Goal: Find specific page/section: Find specific page/section

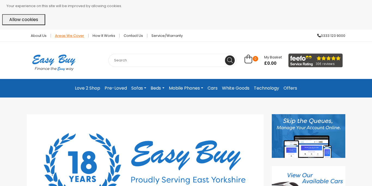
click at [73, 37] on link "Areas we cover" at bounding box center [70, 36] width 38 height 4
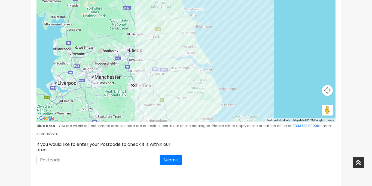
scroll to position [151, 0]
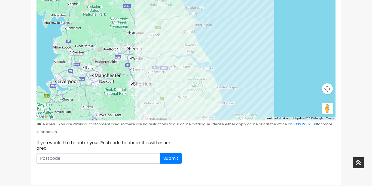
drag, startPoint x: 372, startPoint y: 35, endPoint x: 372, endPoint y: 85, distance: 50.2
click at [372, 85] on div "About Us Areas we cover How it works Contact Us Service/Warranty 0333 123 9000 …" at bounding box center [186, 150] width 372 height 544
click at [78, 155] on input at bounding box center [98, 158] width 123 height 10
type input "wn2 1sl"
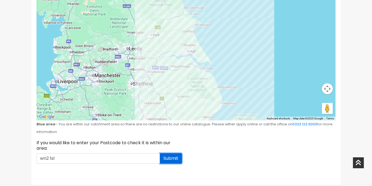
click at [172, 155] on button "Submit" at bounding box center [171, 158] width 22 height 10
